Goal: Transaction & Acquisition: Subscribe to service/newsletter

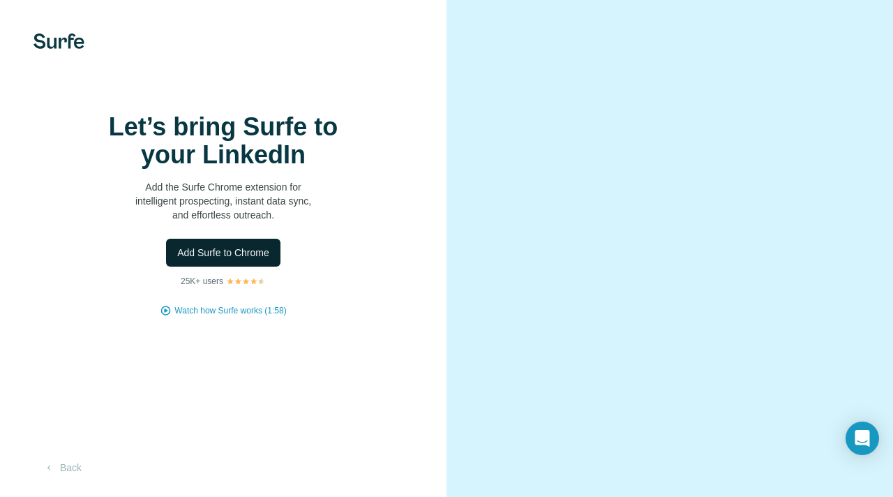
click at [221, 260] on button "Add Surfe to Chrome" at bounding box center [223, 253] width 114 height 28
click at [58, 470] on button "Back" at bounding box center [63, 467] width 58 height 25
